Goal: Information Seeking & Learning: Find specific fact

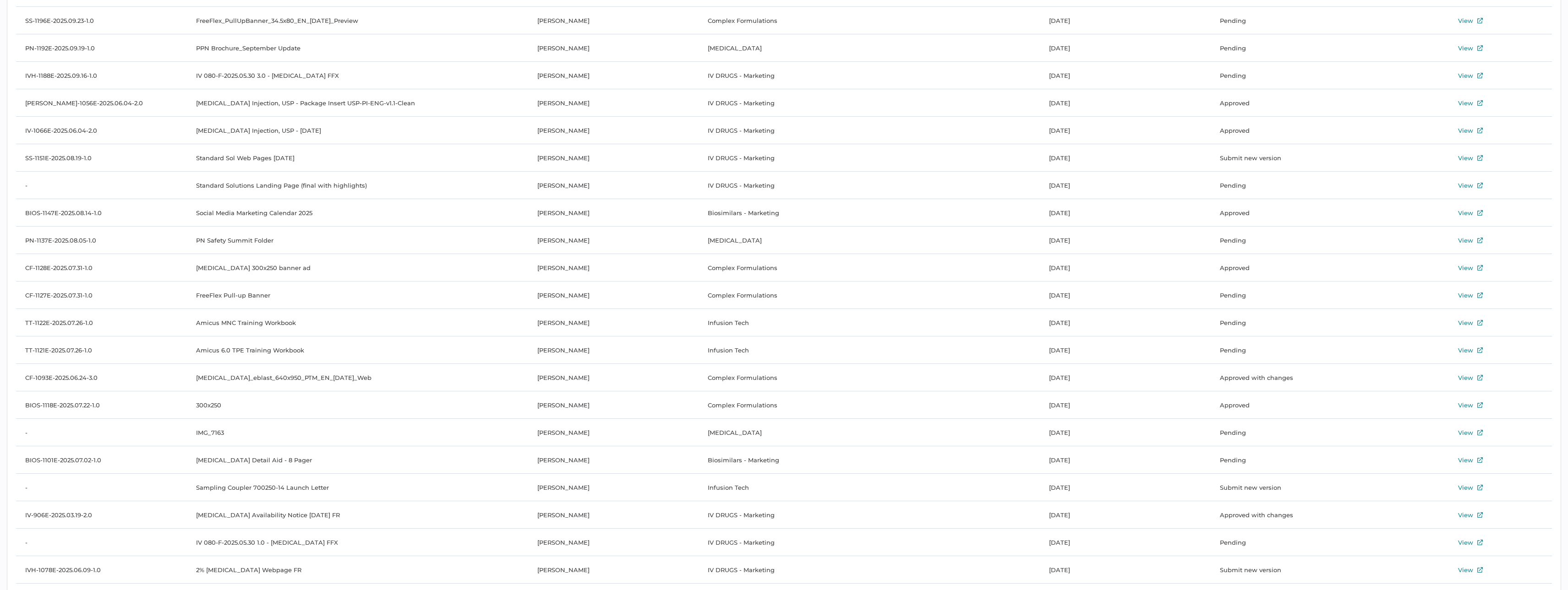
scroll to position [2438, 0]
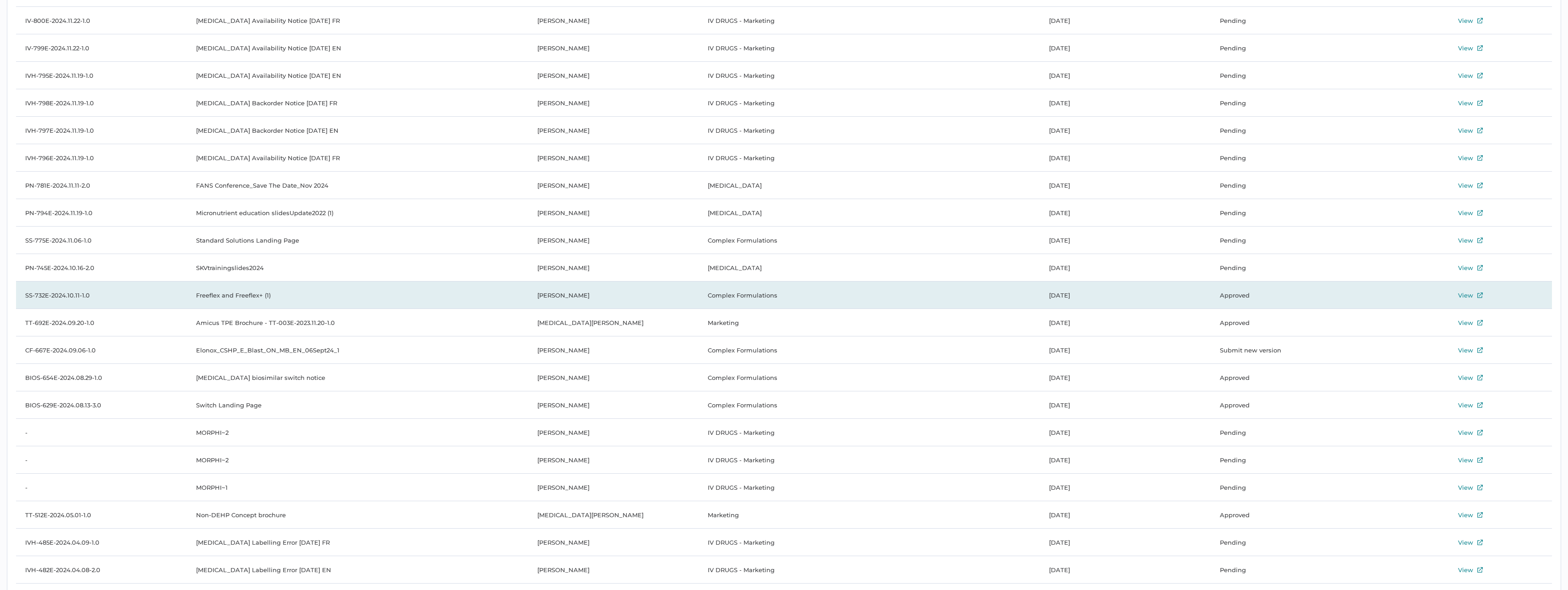
click at [92, 260] on td "SS-732E-2024.10.11-1.0" at bounding box center [101, 295] width 171 height 28
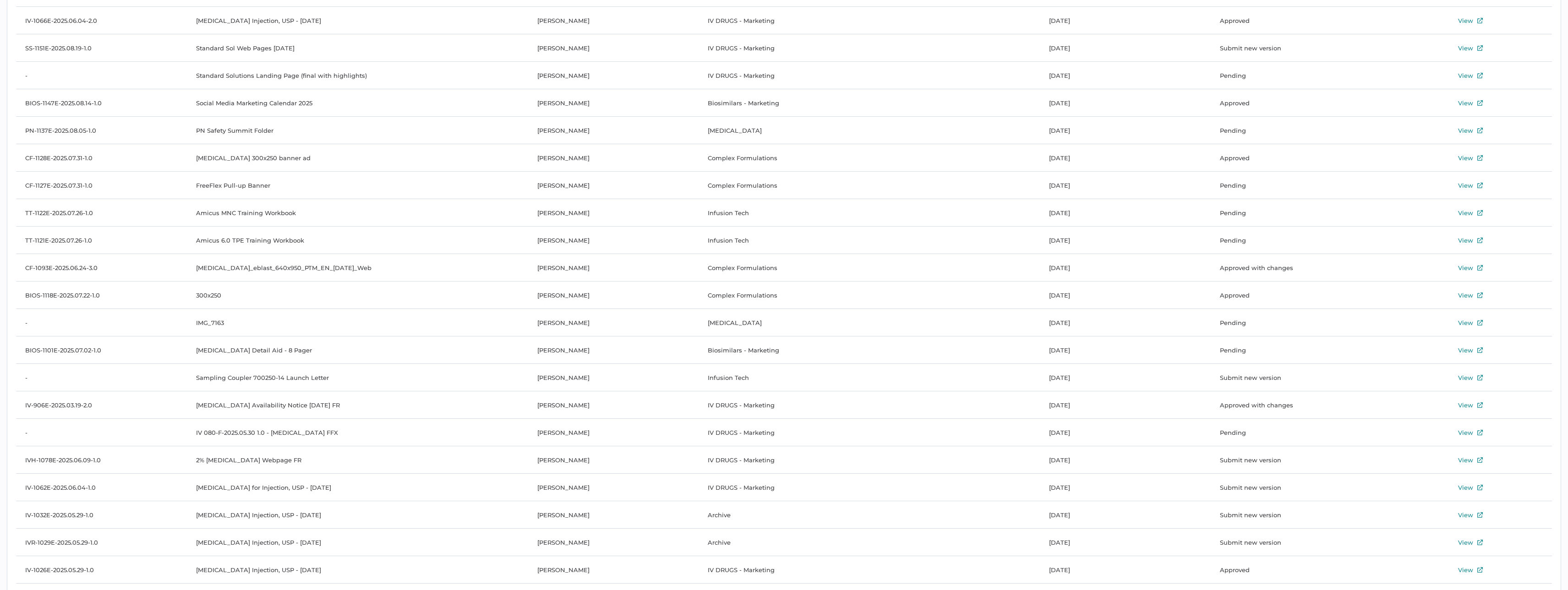
scroll to position [316, 0]
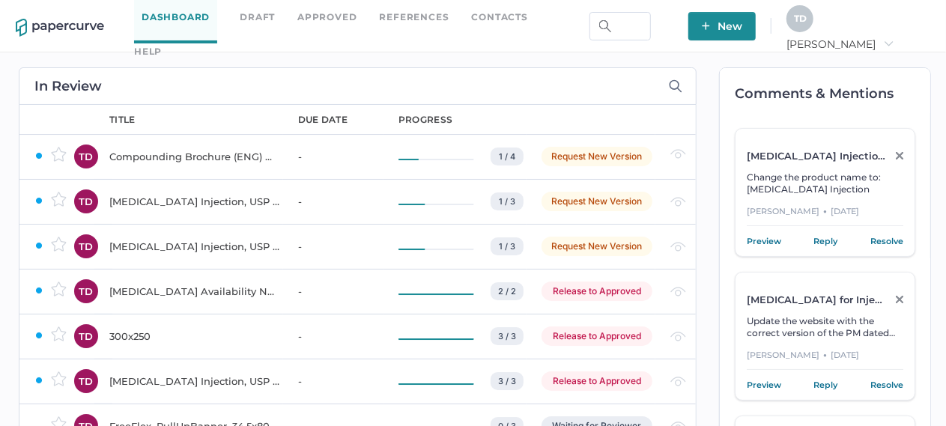
click at [316, 25] on link "Approved" at bounding box center [326, 17] width 59 height 16
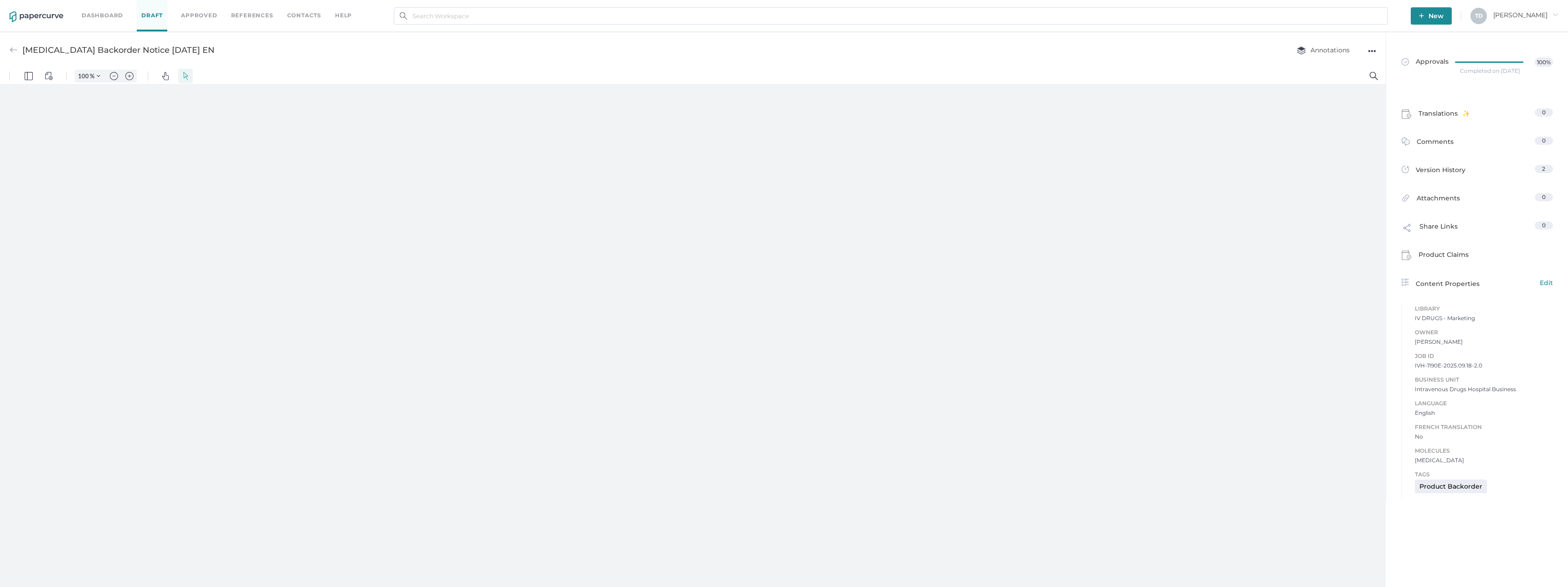
type input "136"
click at [43, 12] on img at bounding box center [37, 17] width 54 height 11
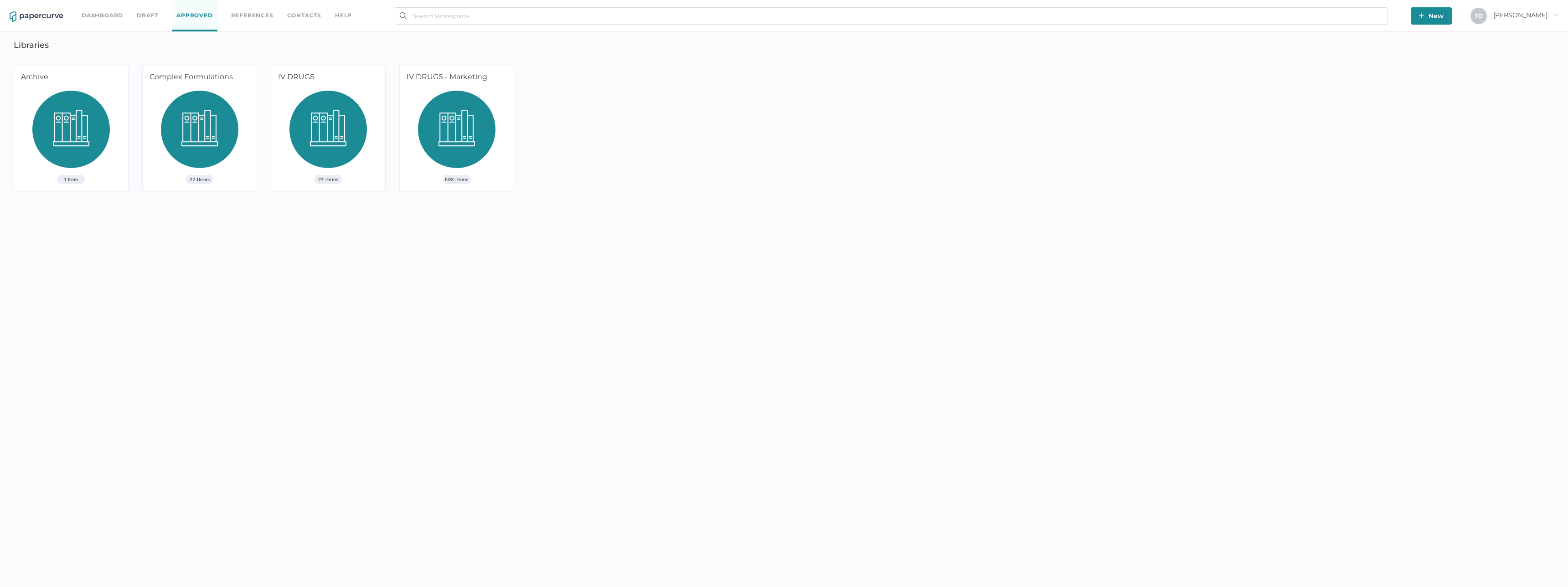
click at [170, 290] on div "Dashboard Draft Approved References Contacts help New T D Tania arrow_right Lib…" at bounding box center [784, 293] width 1568 height 587
click at [248, 419] on div "Dashboard Draft Approved References Contacts help New T D Tania arrow_right Lib…" at bounding box center [784, 293] width 1568 height 587
click at [175, 120] on img at bounding box center [199, 133] width 77 height 85
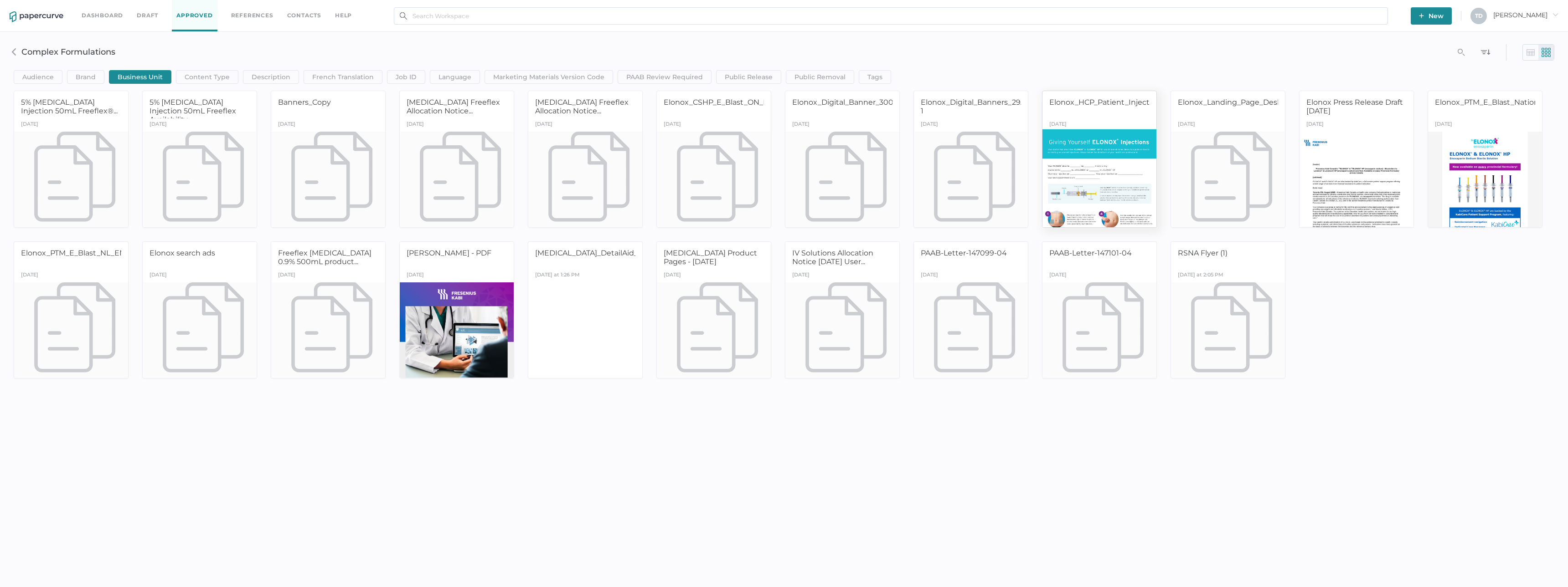
click at [1102, 189] on div at bounding box center [1099, 179] width 120 height 100
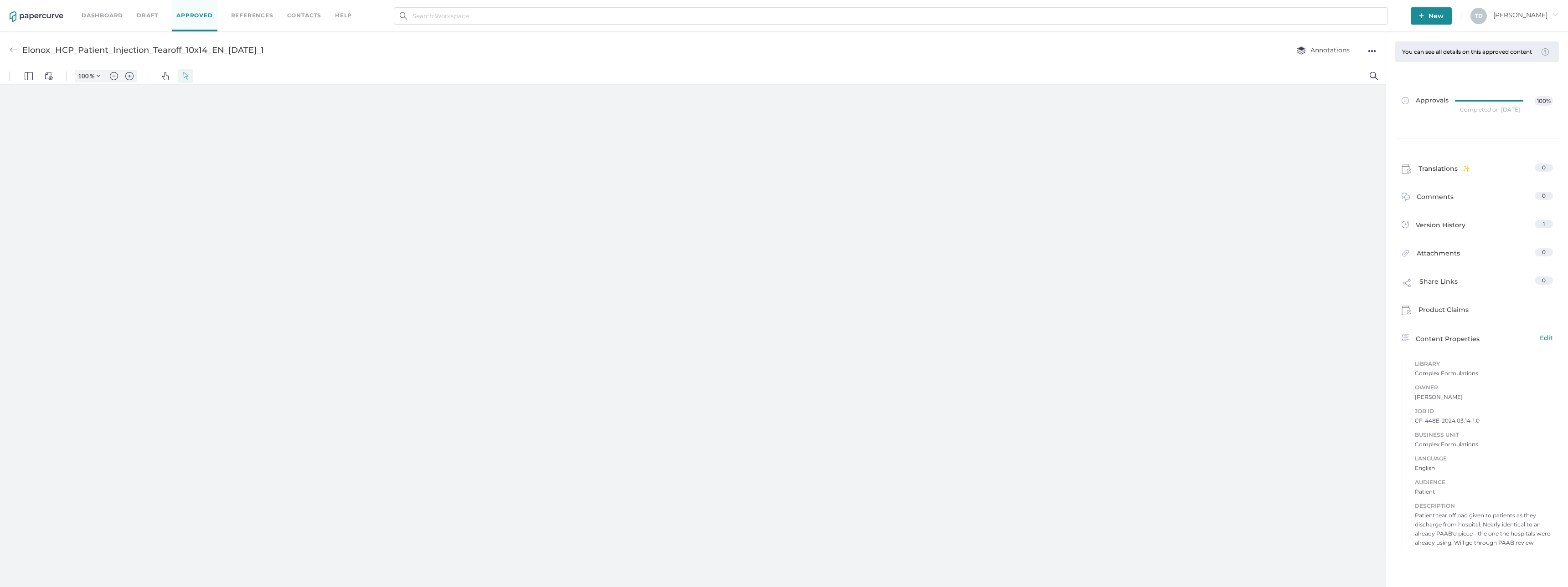
type input "136"
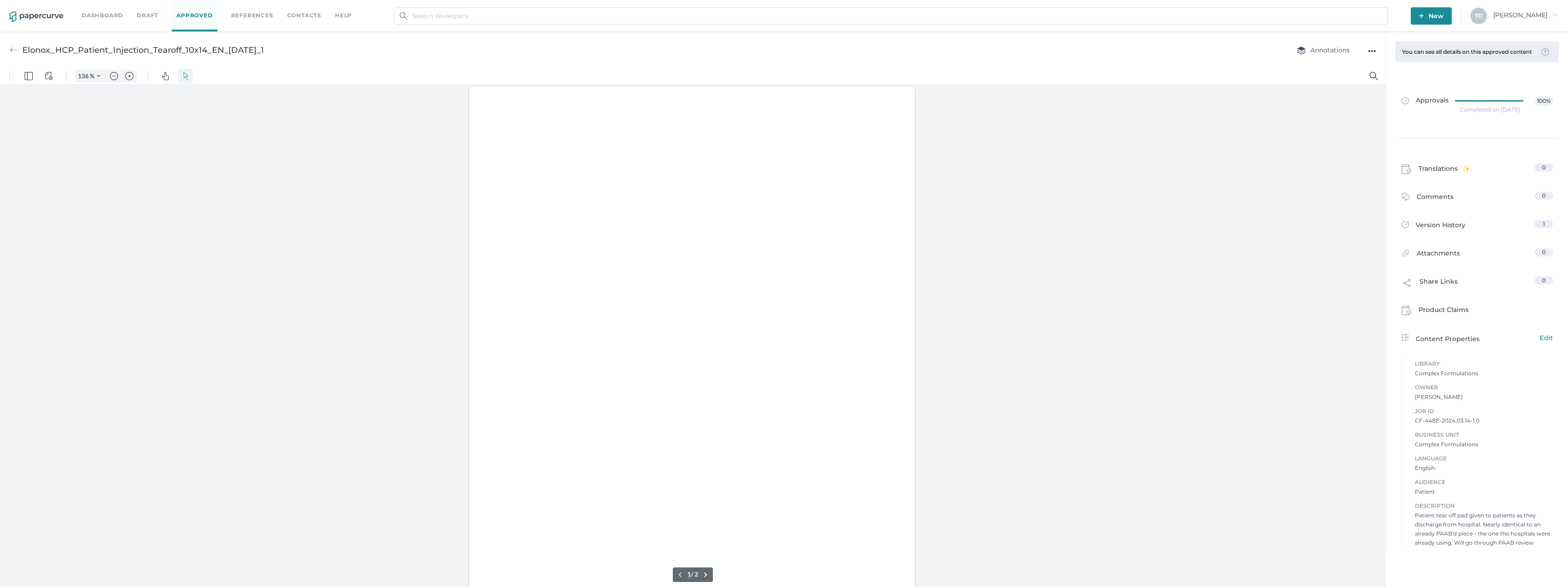
scroll to position [1, 0]
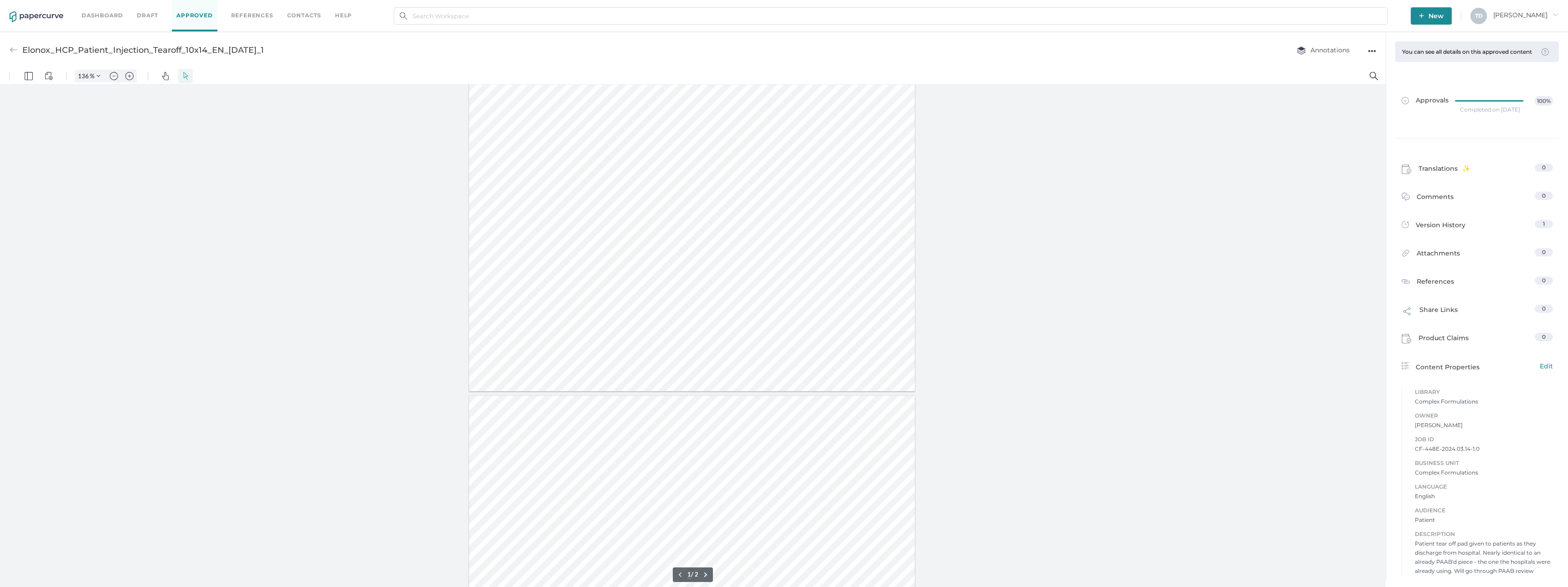
type input "2"
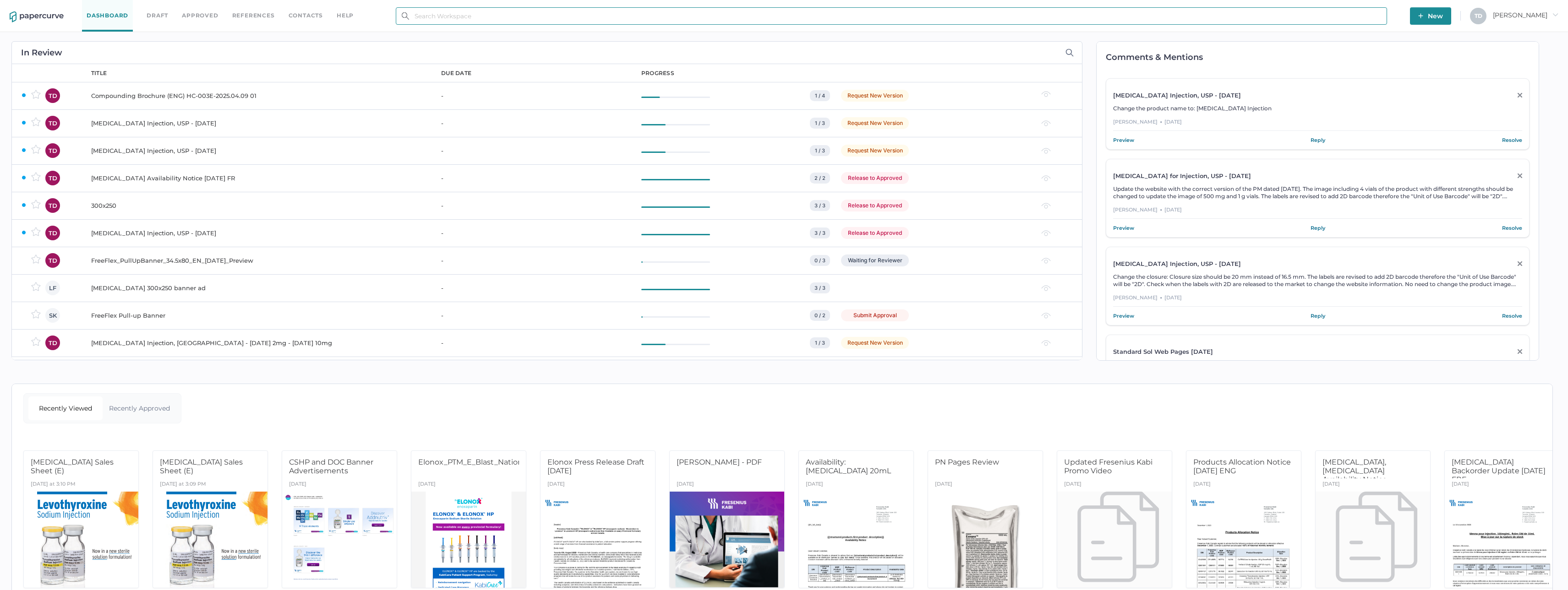
click at [1011, 18] on input "text" at bounding box center [891, 16] width 991 height 17
click at [203, 15] on link "Approved" at bounding box center [199, 15] width 36 height 10
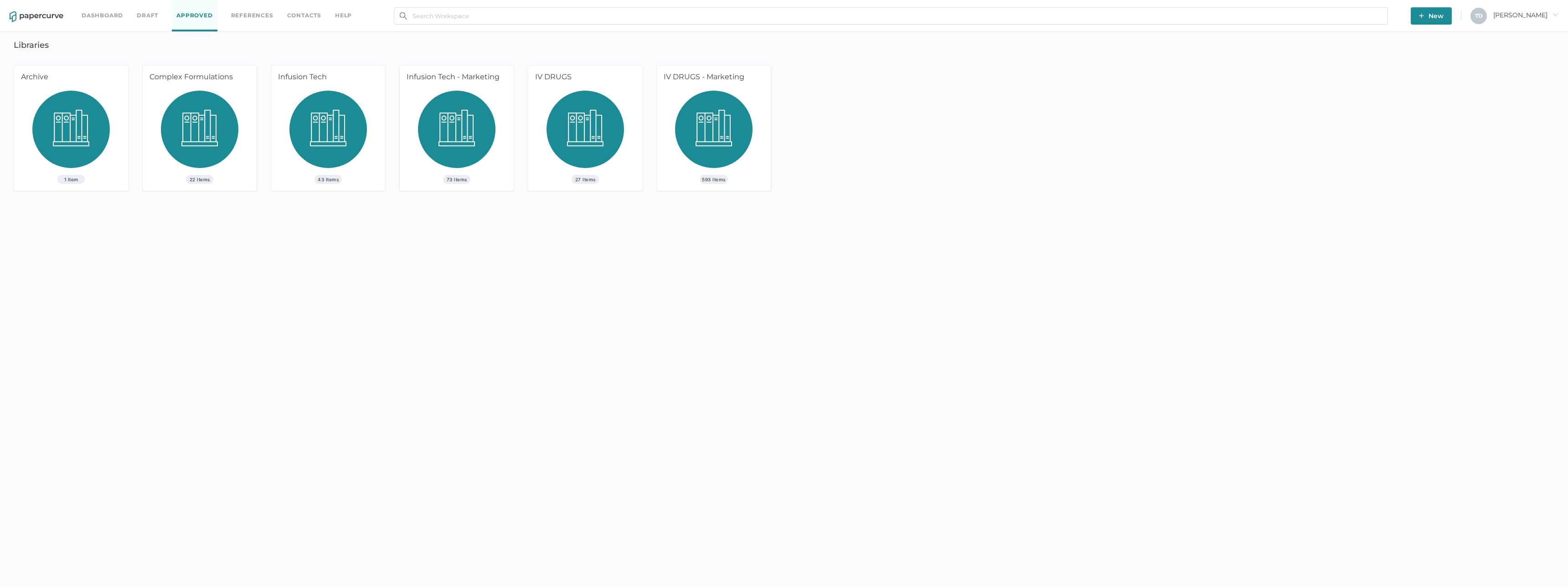
click at [351, 111] on img at bounding box center [328, 133] width 77 height 85
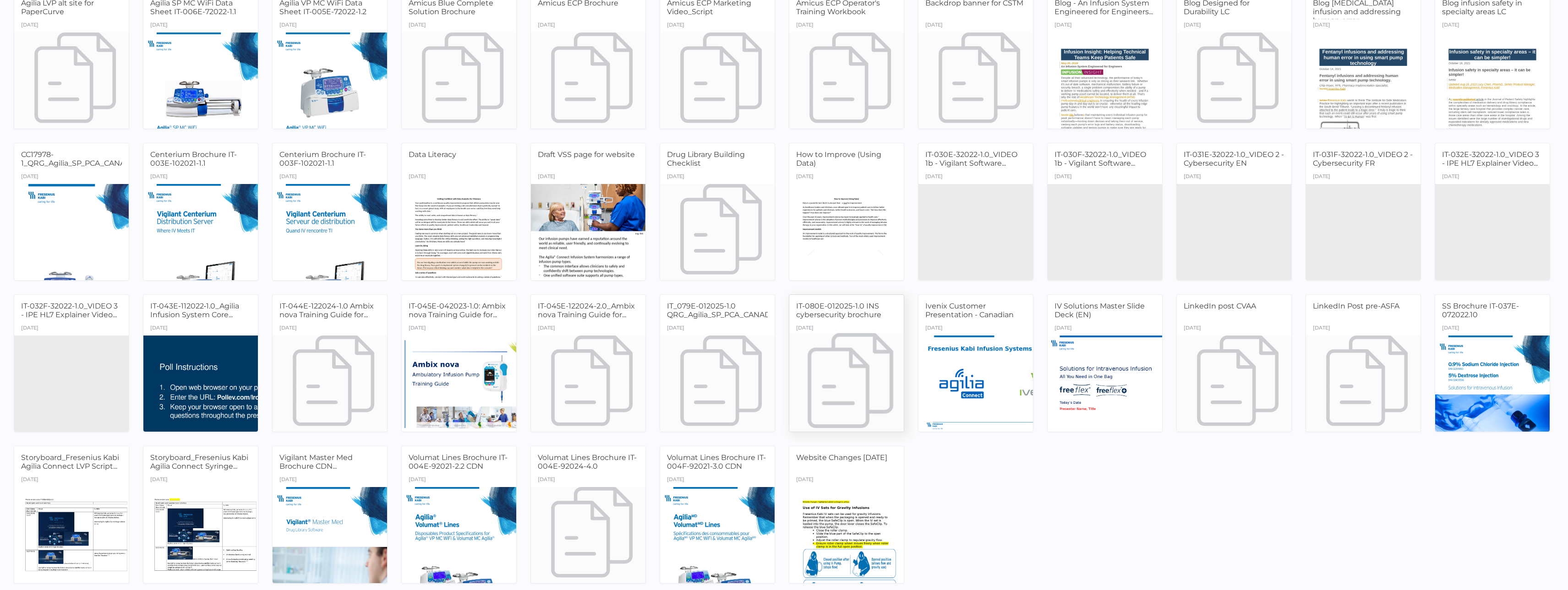
scroll to position [100, 0]
click at [1474, 352] on div at bounding box center [1493, 383] width 121 height 101
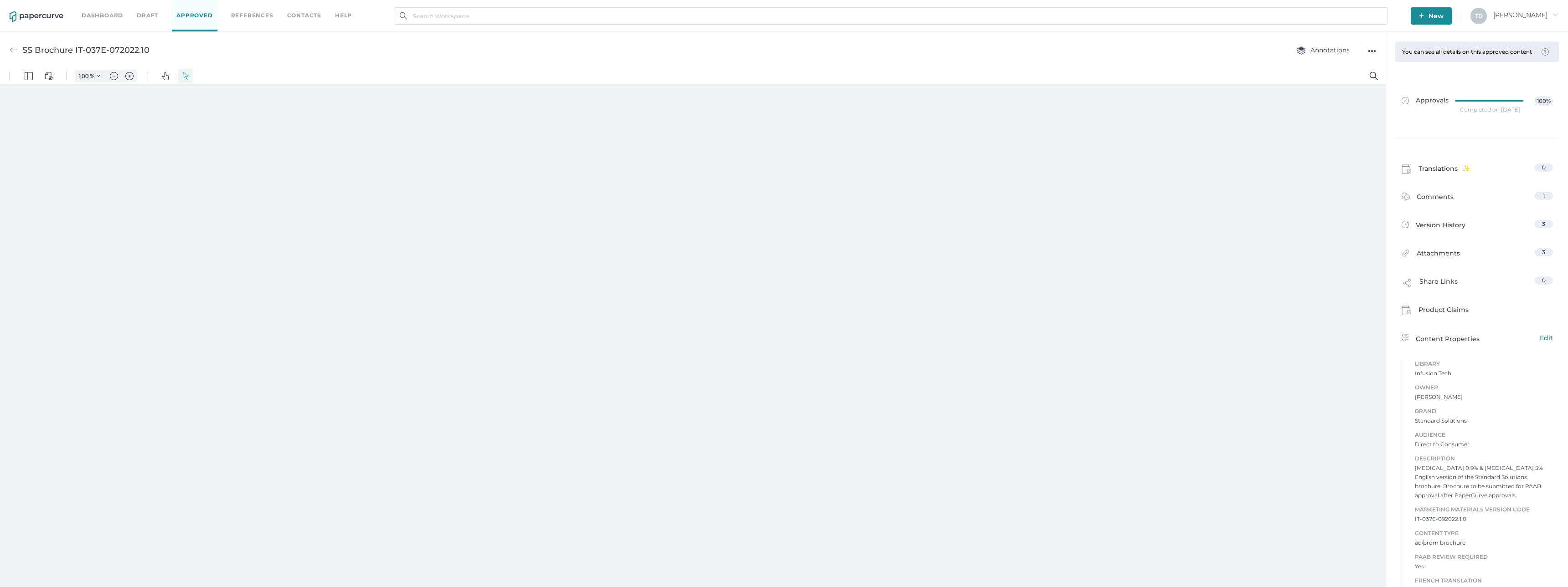
type input "136"
type input "4"
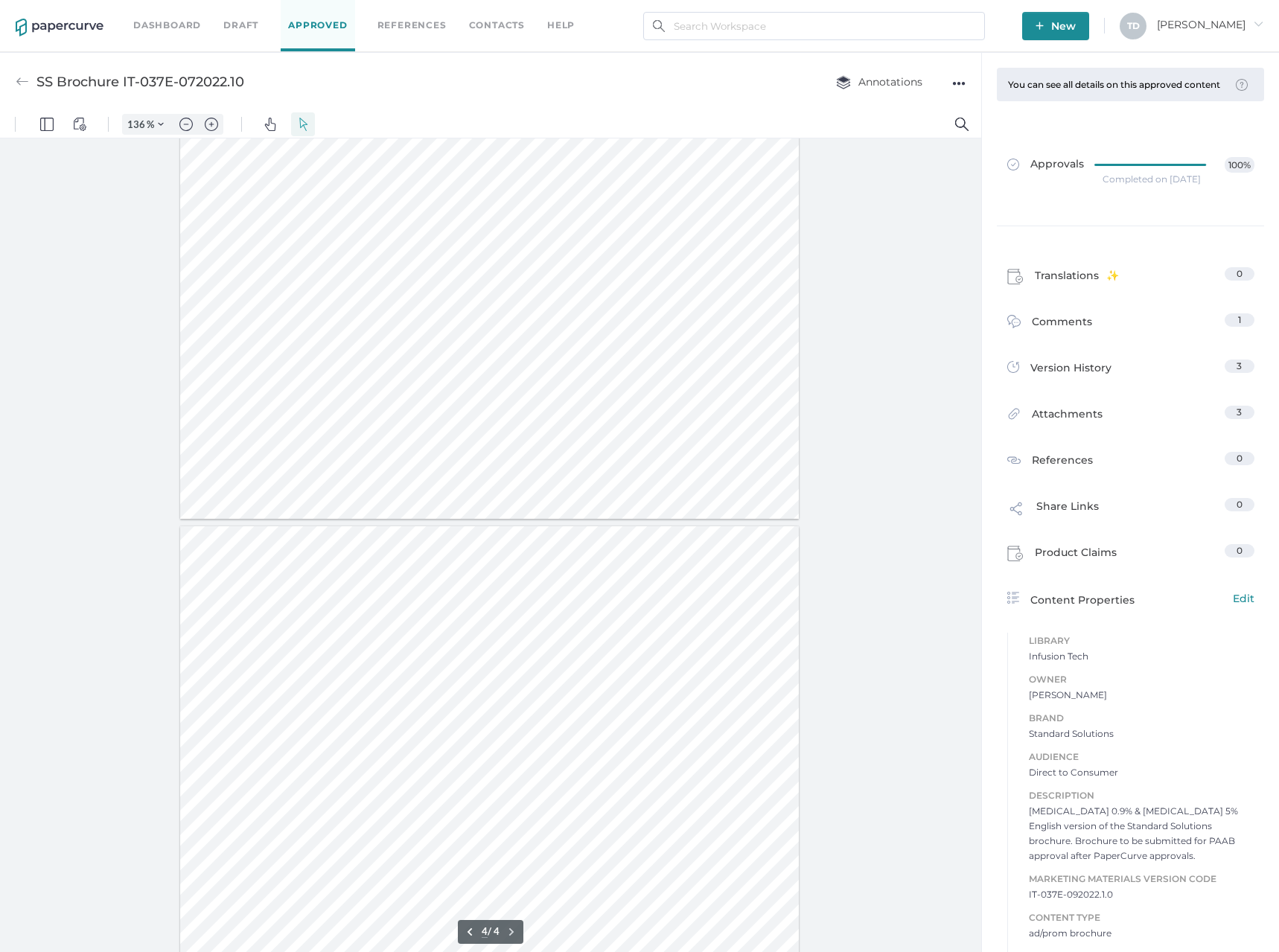
scroll to position [2033, 0]
click at [151, 79] on div "SS Brochure IT-037E-072022.10" at bounding box center [140, 81] width 208 height 28
click at [114, 83] on div "SS Brochure IT-037E-072022.10" at bounding box center [140, 81] width 208 height 28
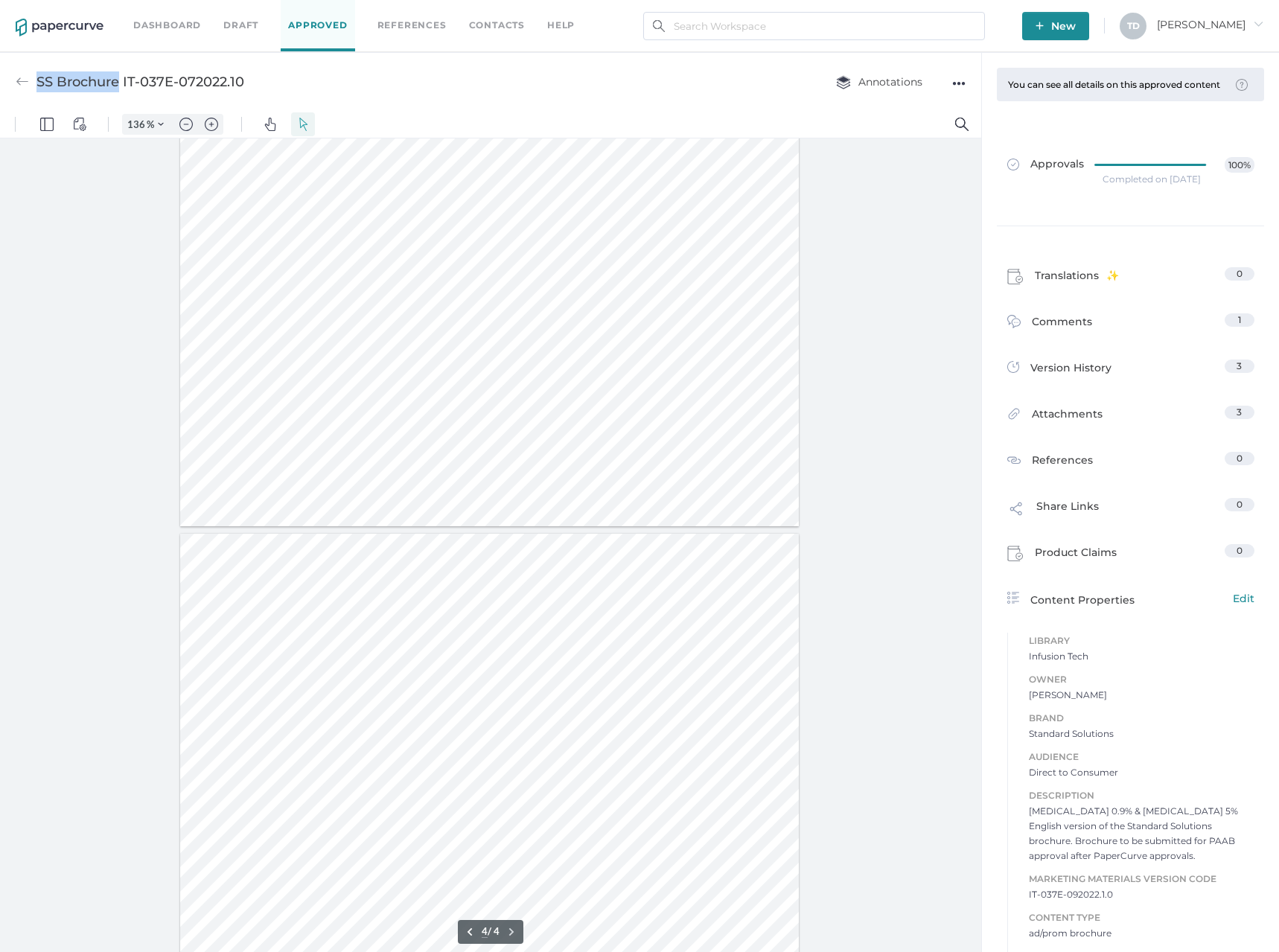
drag, startPoint x: 91, startPoint y: 81, endPoint x: 34, endPoint y: 81, distance: 57.0
click at [34, 81] on div "SS Brochure IT-037E-072022.10" at bounding box center [130, 81] width 229 height 28
copy div "SS Brochure"
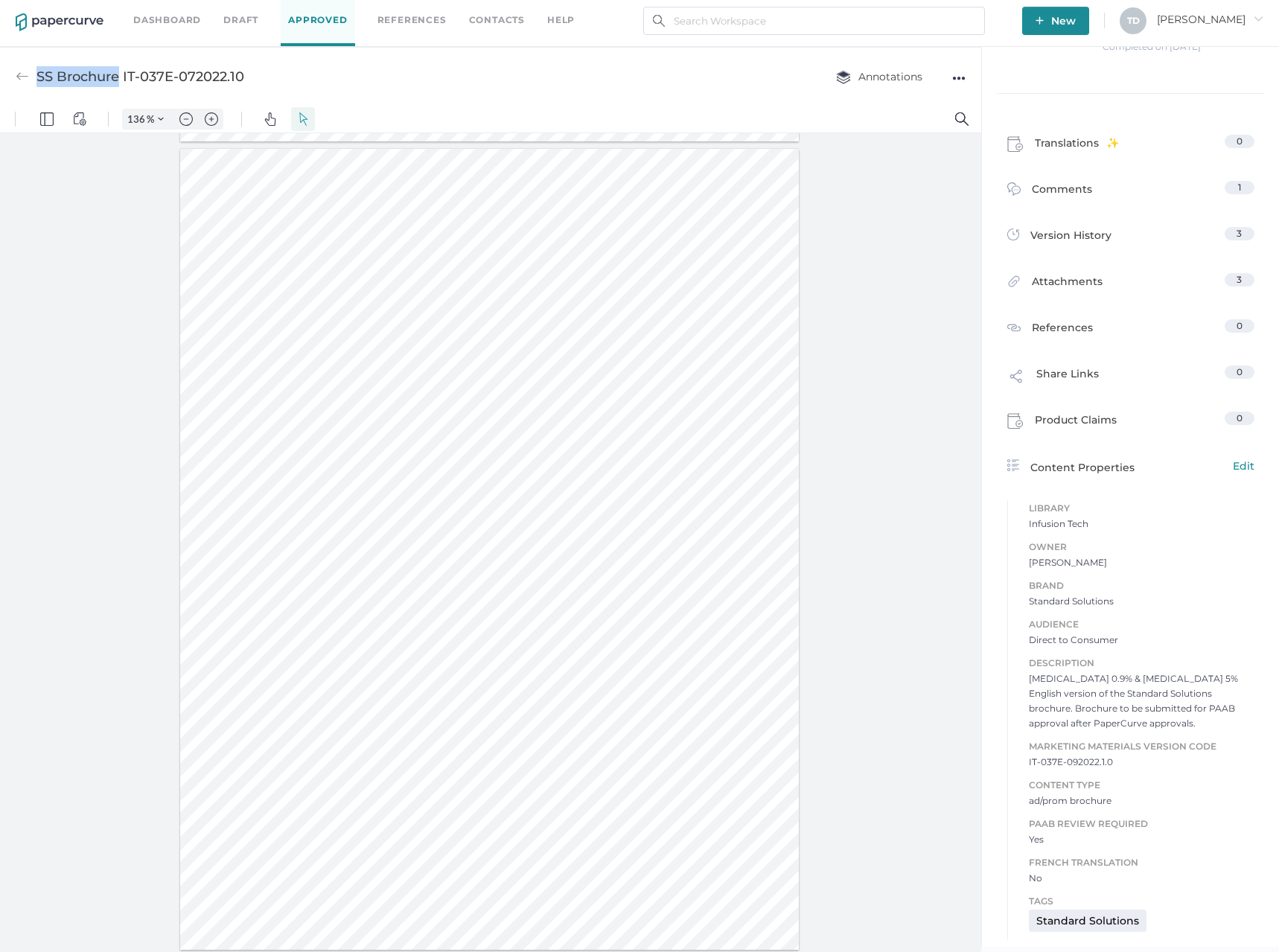
scroll to position [7, 0]
click at [1080, 763] on span "IT-037E-092022.1.0" at bounding box center [1141, 760] width 226 height 15
copy span "IT-037E-092022.1.0"
